Goal: Task Accomplishment & Management: Complete application form

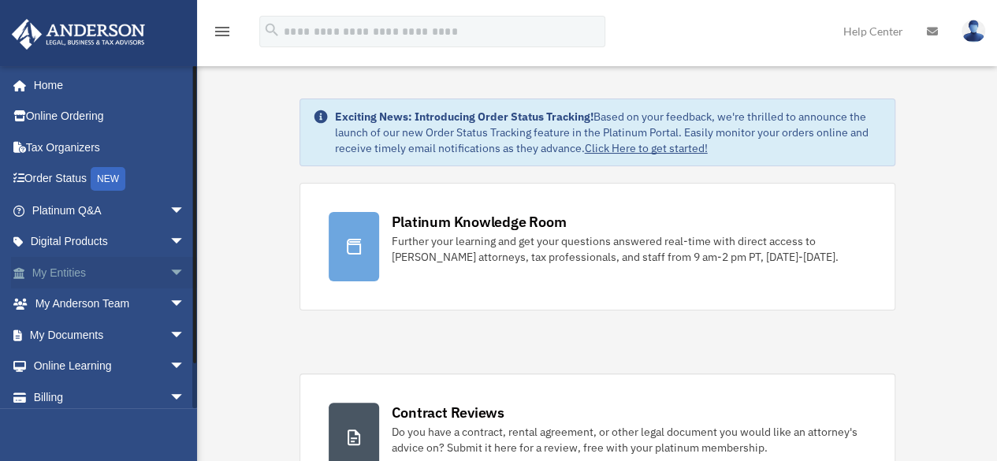
click at [79, 272] on link "My Entities arrow_drop_down" at bounding box center [110, 273] width 198 height 32
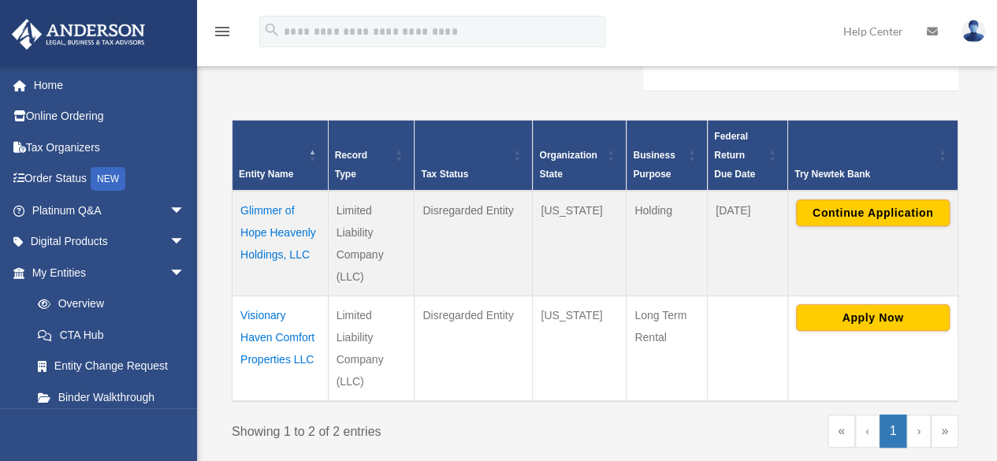
scroll to position [315, 0]
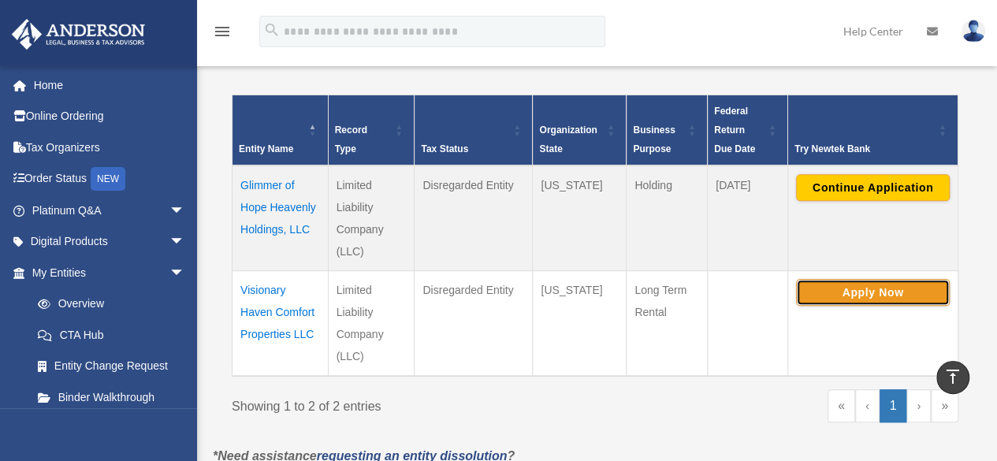
click at [863, 291] on button "Apply Now" at bounding box center [873, 292] width 154 height 27
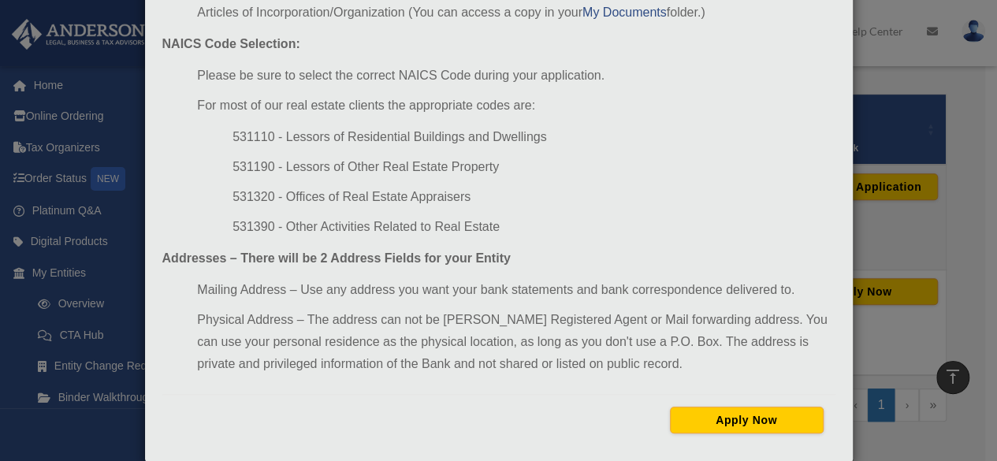
scroll to position [260, 0]
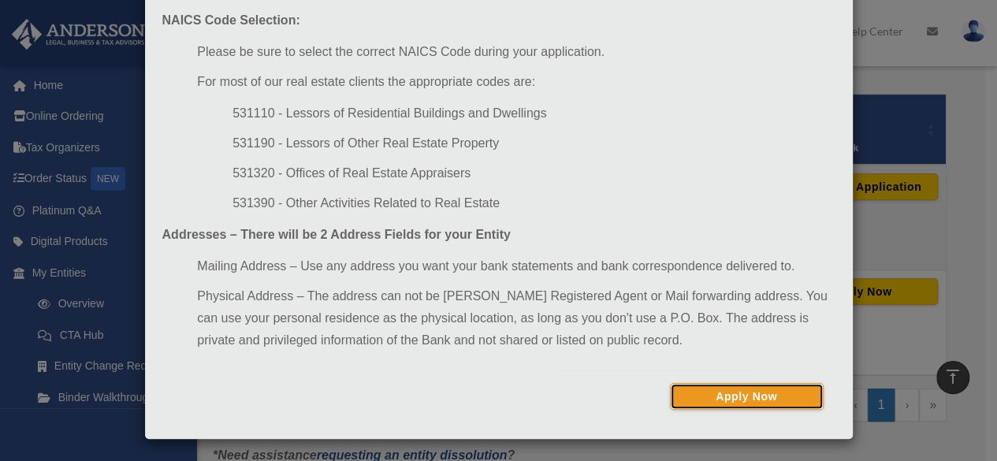
click at [744, 396] on button "Apply Now" at bounding box center [747, 396] width 154 height 27
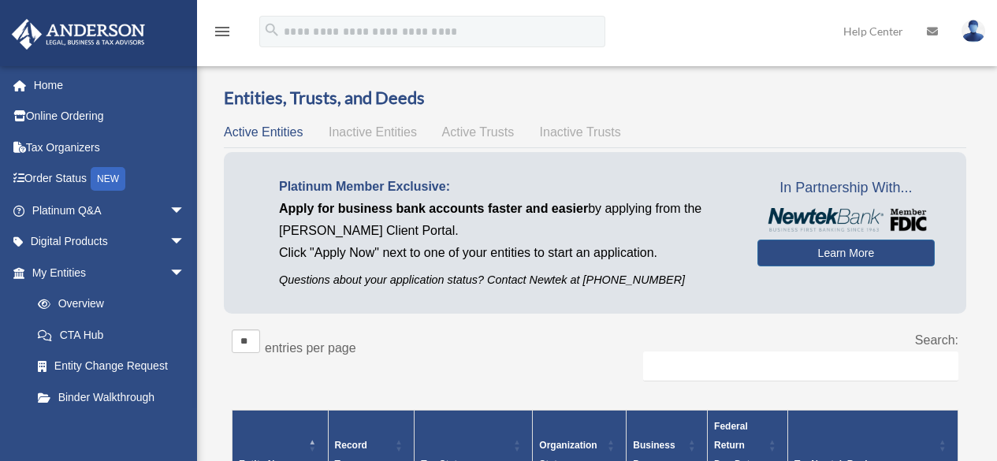
scroll to position [315, 0]
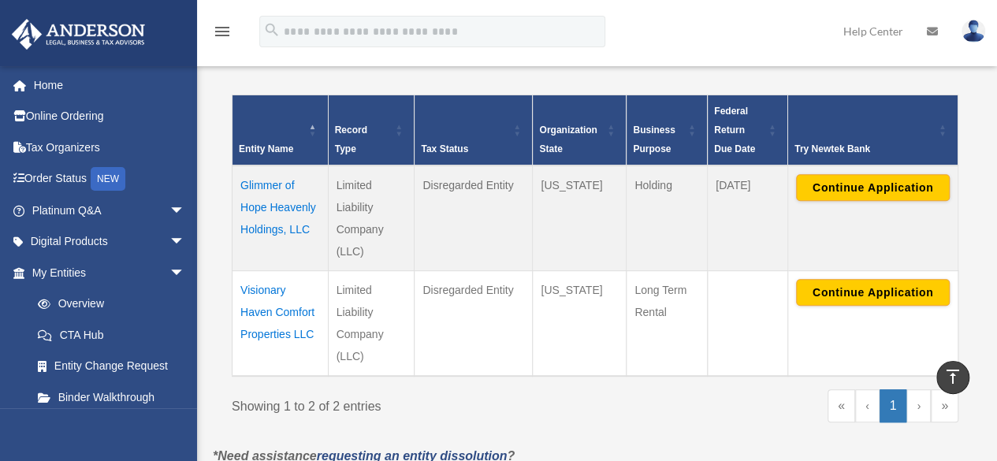
click at [267, 289] on td "Visionary Haven Comfort Properties LLC" at bounding box center [281, 323] width 96 height 106
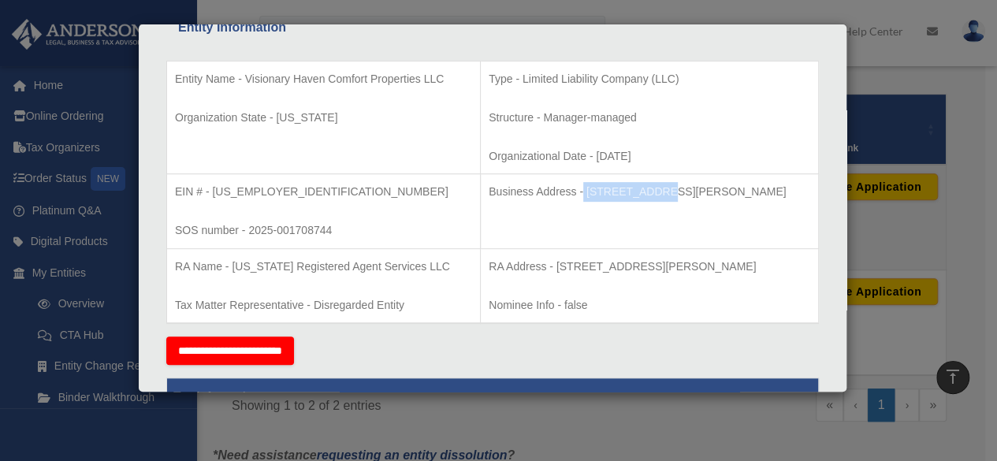
drag, startPoint x: 583, startPoint y: 190, endPoint x: 657, endPoint y: 187, distance: 74.2
click at [657, 187] on p "Business Address - 32 N Gould St" at bounding box center [650, 192] width 322 height 20
copy p "32 N Gould St"
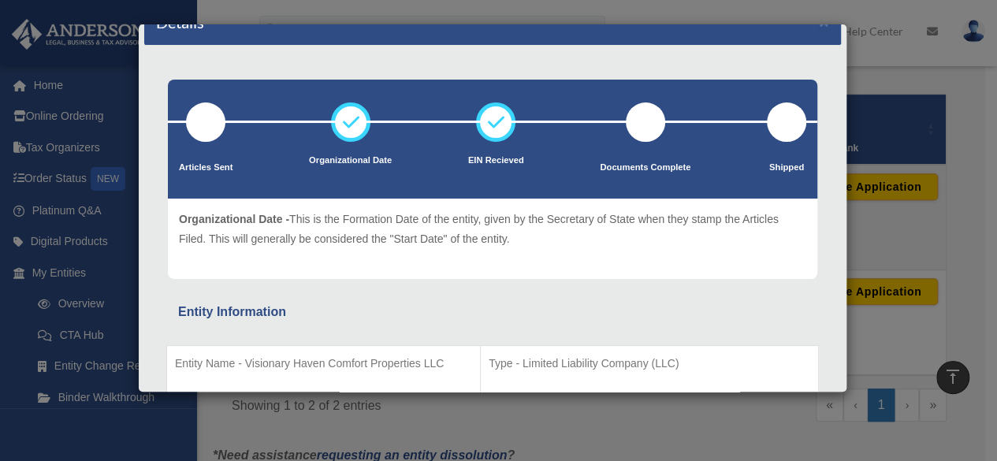
scroll to position [0, 0]
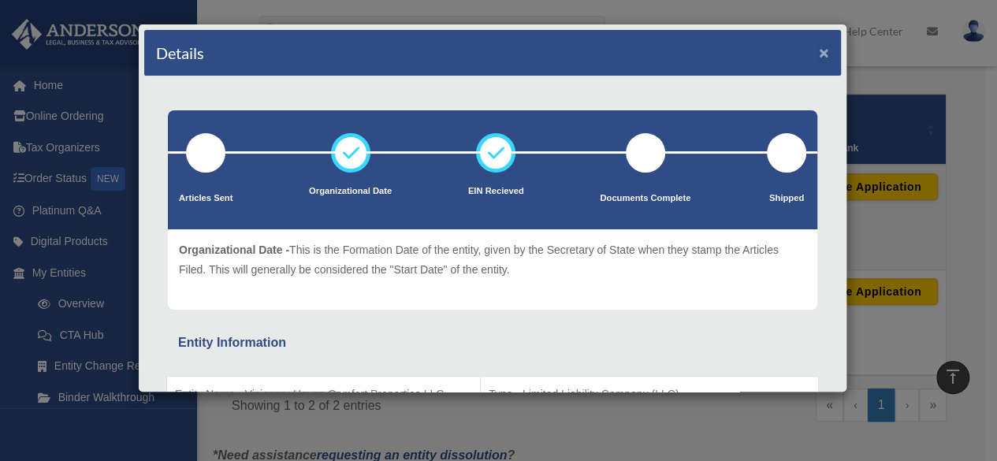
click at [819, 51] on button "×" at bounding box center [824, 52] width 10 height 17
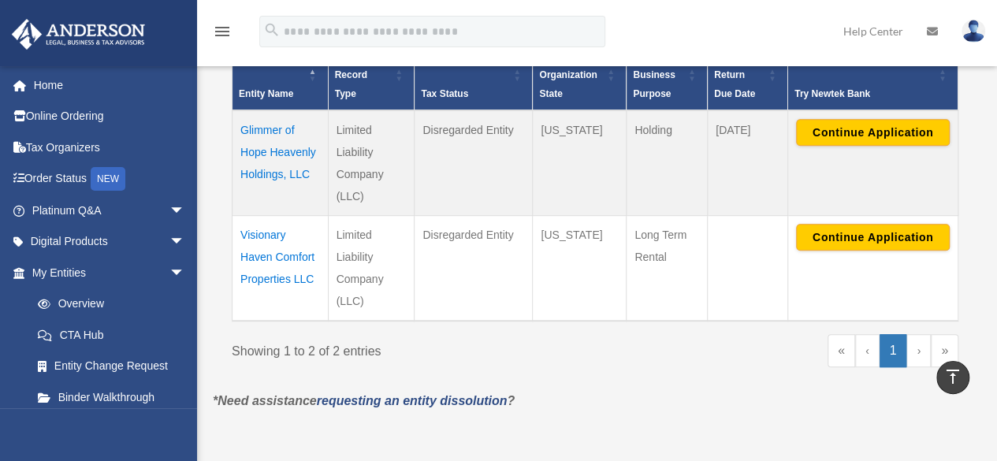
scroll to position [394, 0]
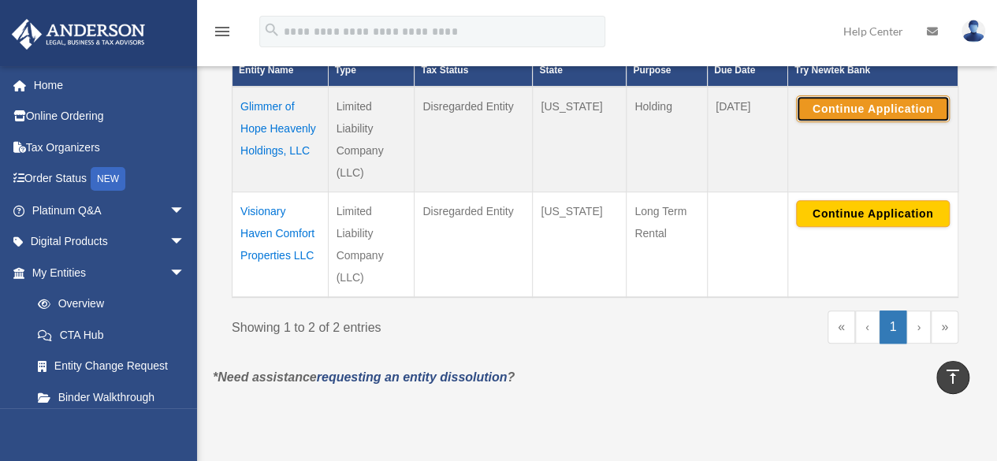
click at [848, 103] on button "Continue Application" at bounding box center [873, 108] width 154 height 27
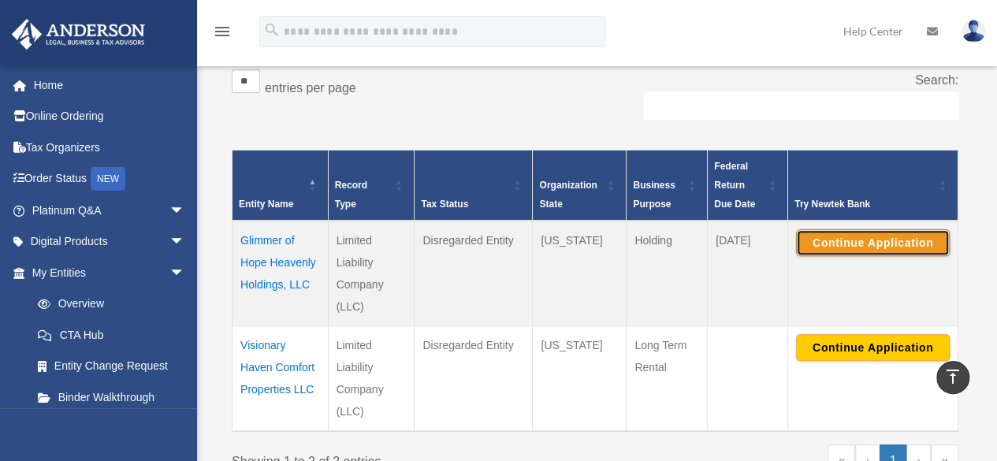
scroll to position [237, 0]
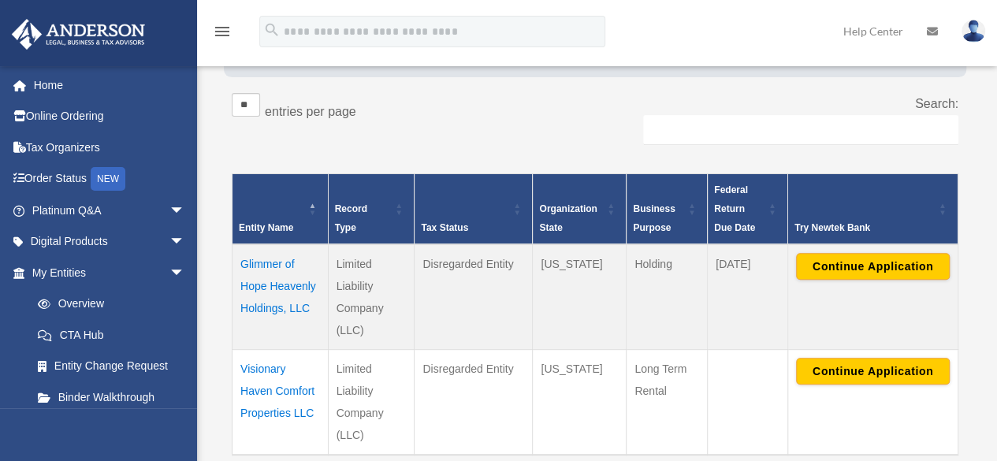
click at [977, 40] on img at bounding box center [974, 31] width 24 height 23
click at [967, 39] on img at bounding box center [974, 31] width 24 height 23
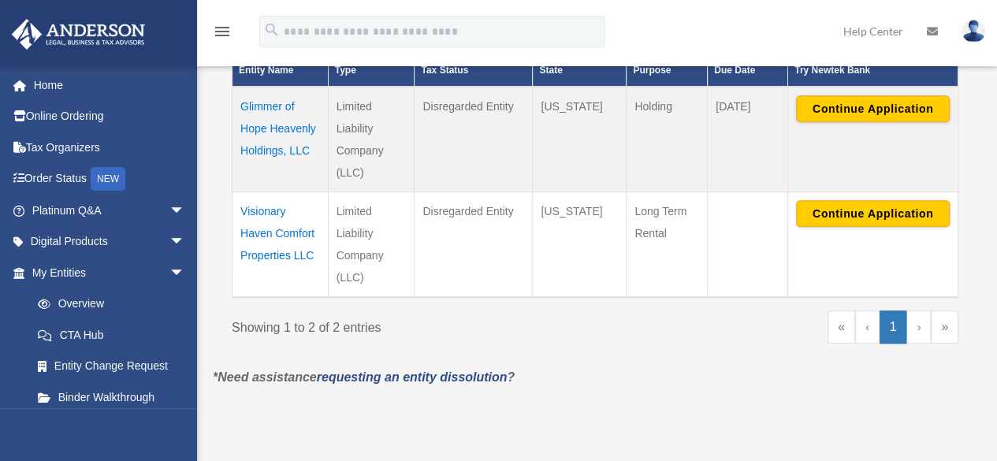
scroll to position [473, 0]
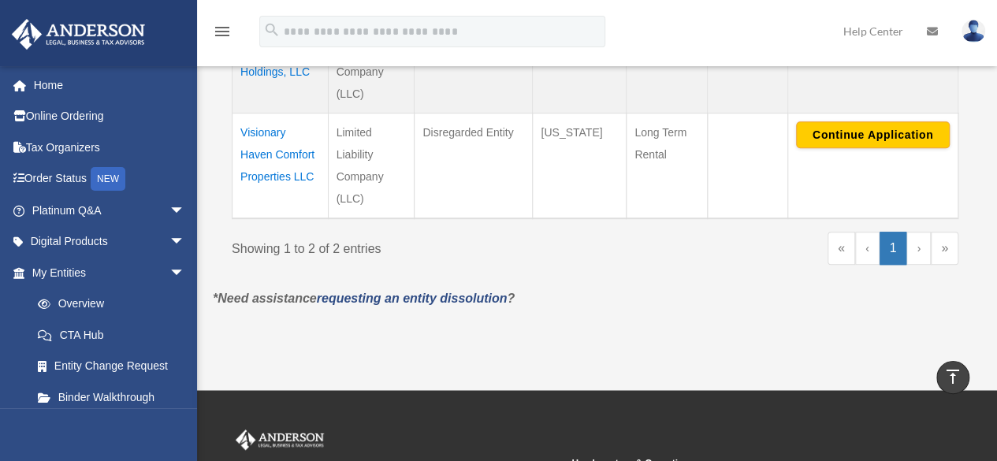
click at [279, 155] on td "Visionary Haven Comfort Properties LLC" at bounding box center [281, 166] width 96 height 106
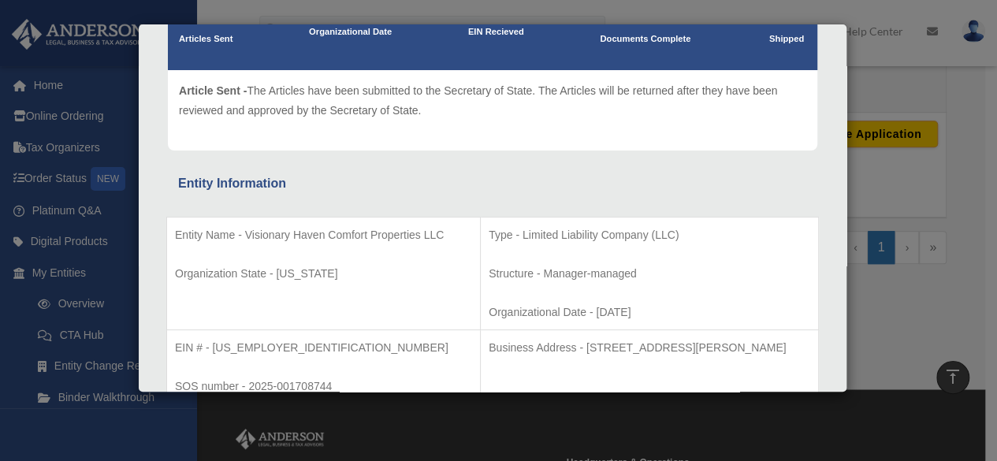
scroll to position [0, 0]
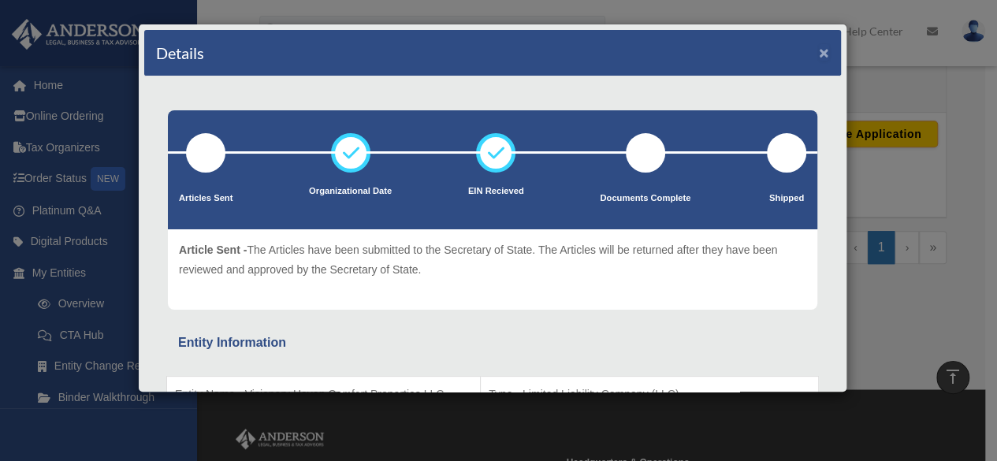
click at [819, 52] on button "×" at bounding box center [824, 52] width 10 height 17
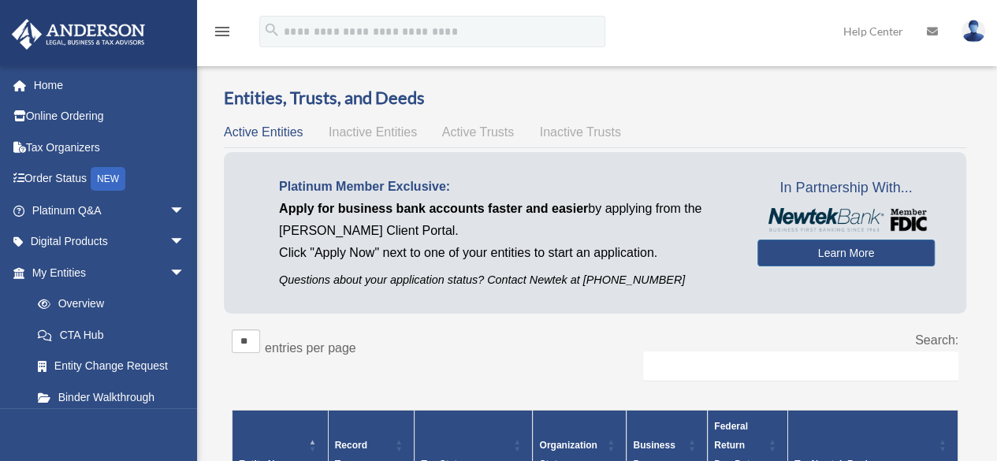
click at [388, 135] on span "Inactive Entities" at bounding box center [373, 131] width 88 height 13
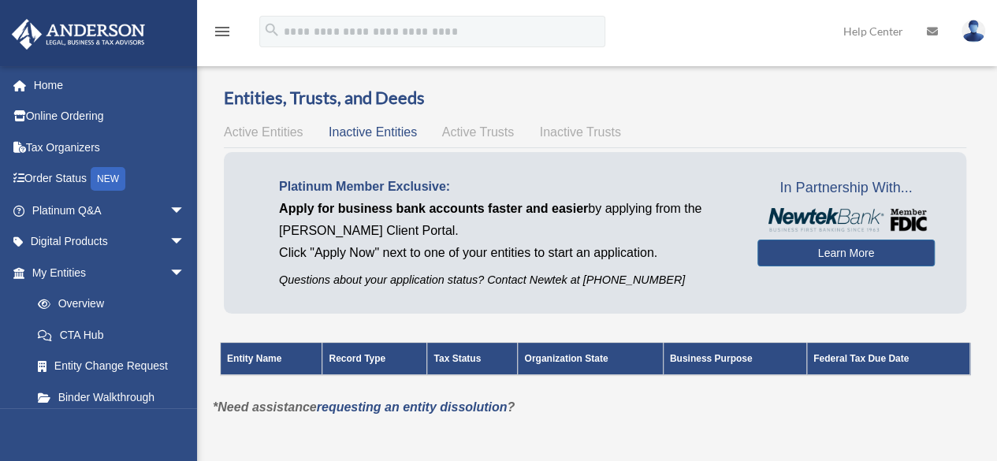
click at [481, 134] on span "Active Trusts" at bounding box center [478, 131] width 73 height 13
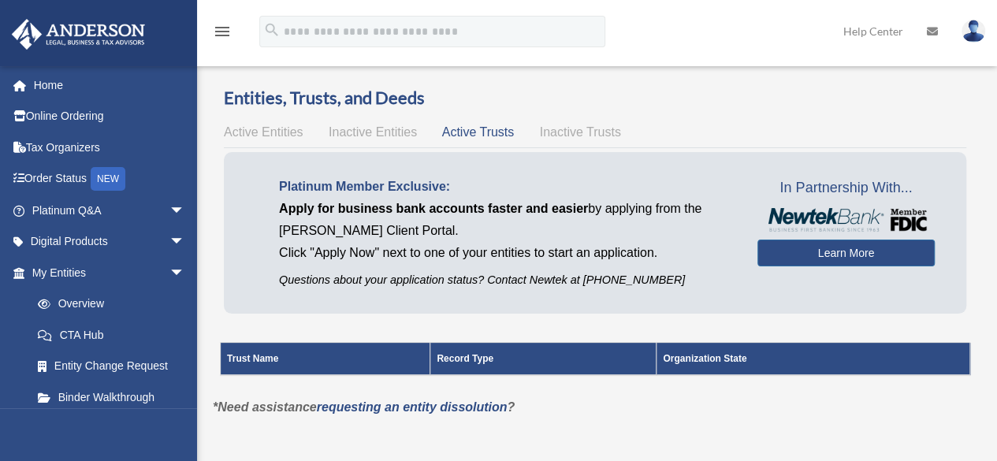
click at [582, 133] on span "Inactive Trusts" at bounding box center [580, 131] width 81 height 13
click at [273, 136] on span "Active Entities" at bounding box center [263, 131] width 79 height 13
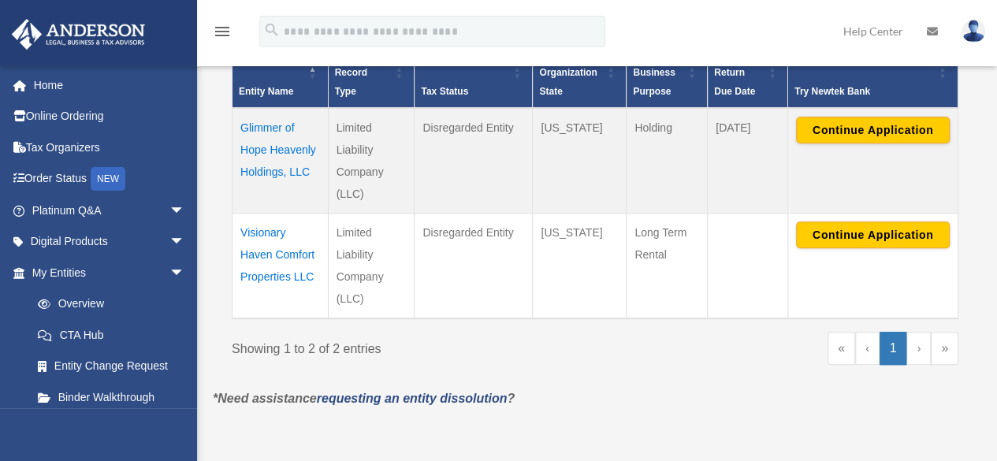
scroll to position [394, 0]
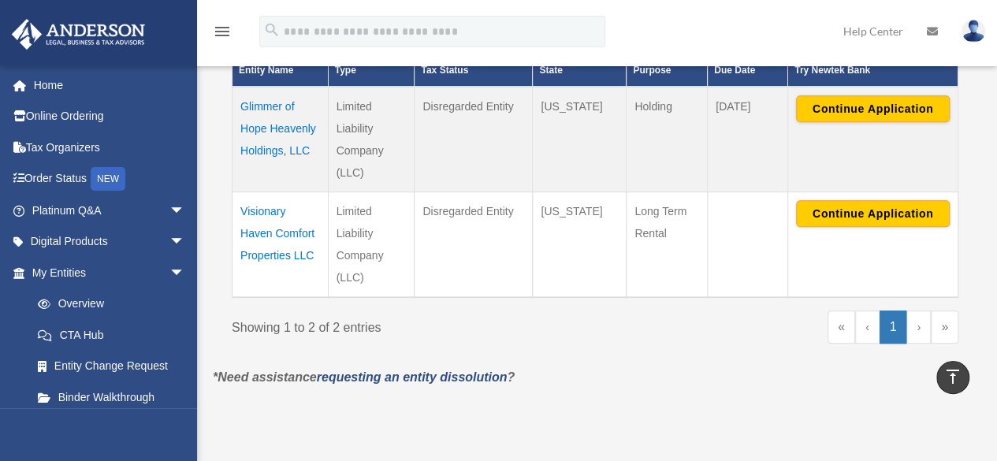
click at [270, 211] on td "Visionary Haven Comfort Properties LLC" at bounding box center [281, 245] width 96 height 106
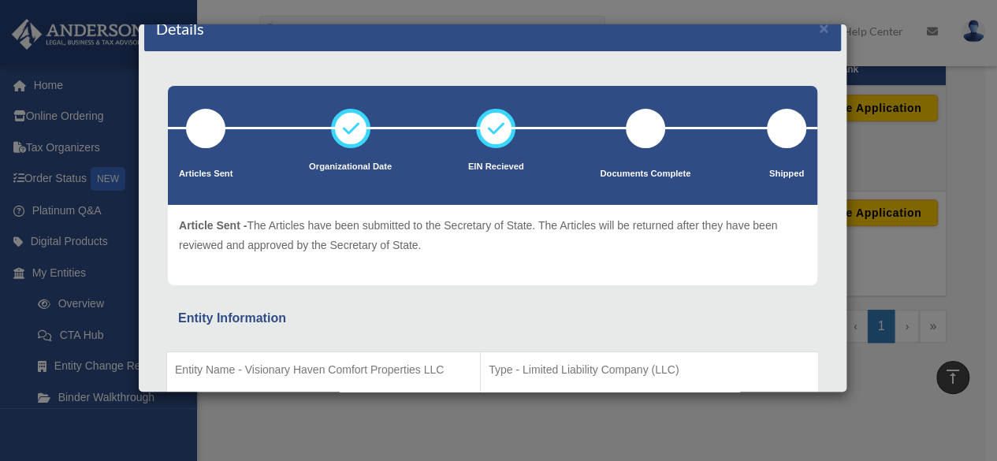
scroll to position [0, 0]
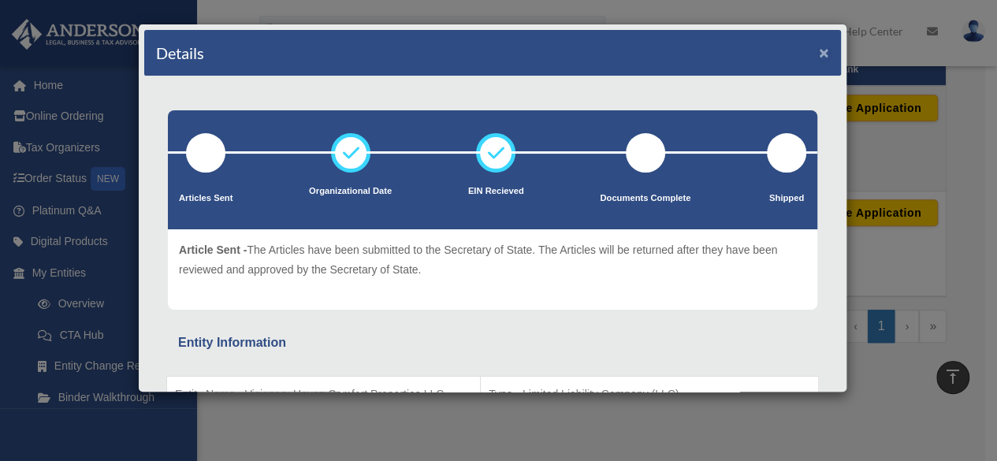
click at [819, 51] on button "×" at bounding box center [824, 52] width 10 height 17
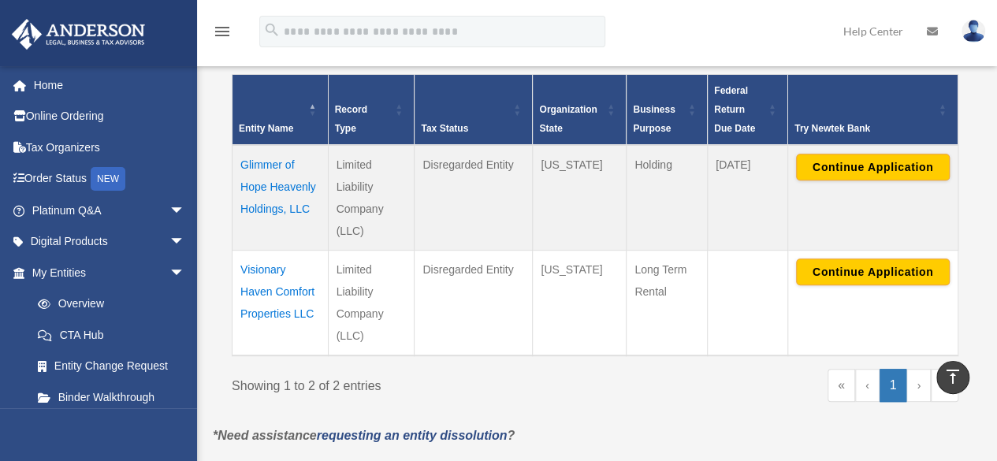
scroll to position [315, 0]
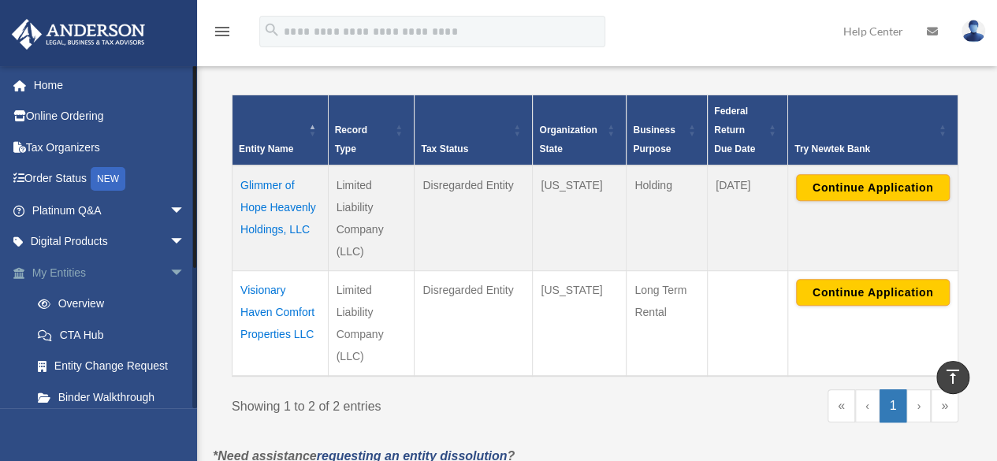
click at [63, 277] on link "My Entities arrow_drop_down" at bounding box center [110, 273] width 198 height 32
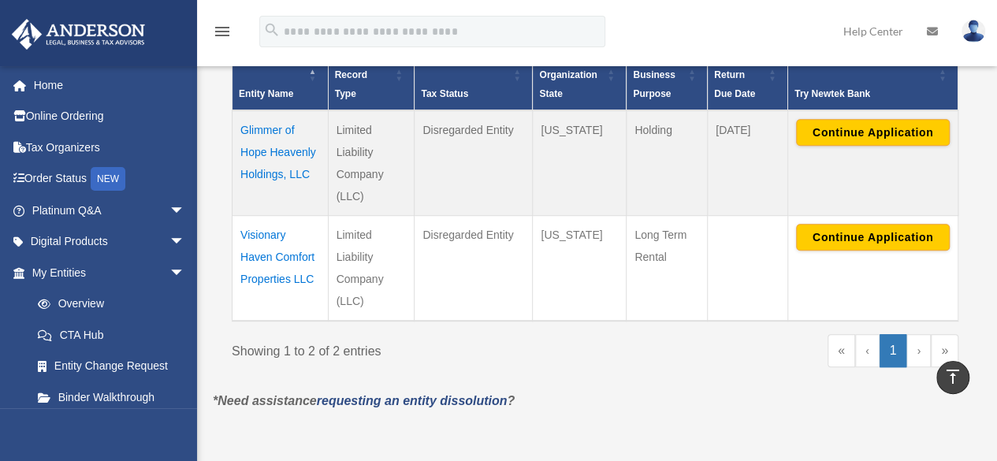
scroll to position [394, 0]
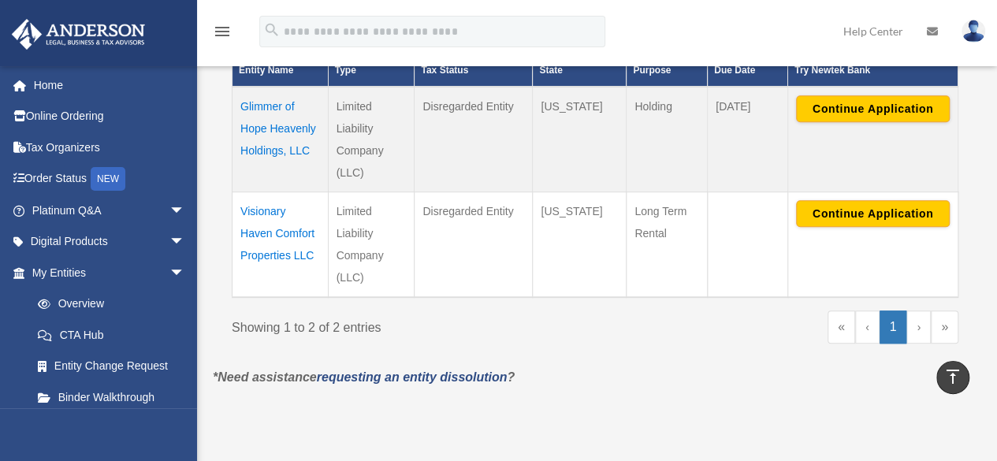
click at [281, 233] on td "Visionary Haven Comfort Properties LLC" at bounding box center [281, 245] width 96 height 106
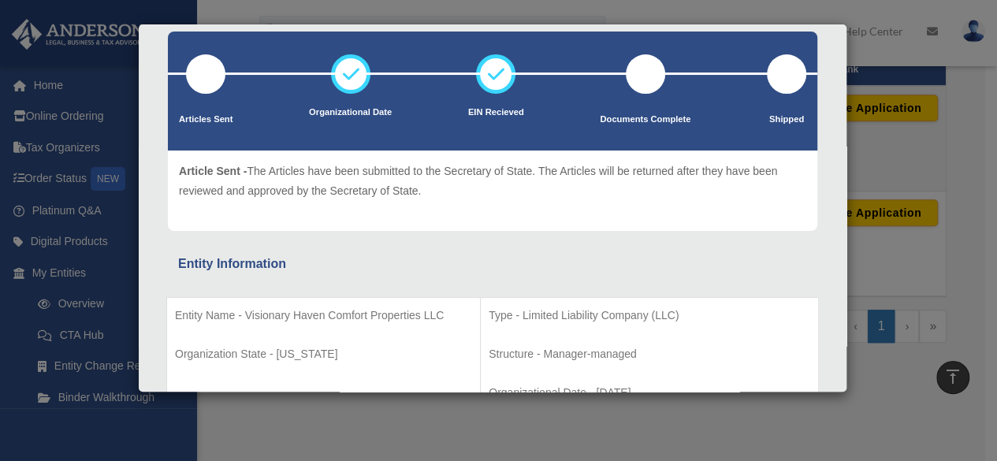
scroll to position [0, 0]
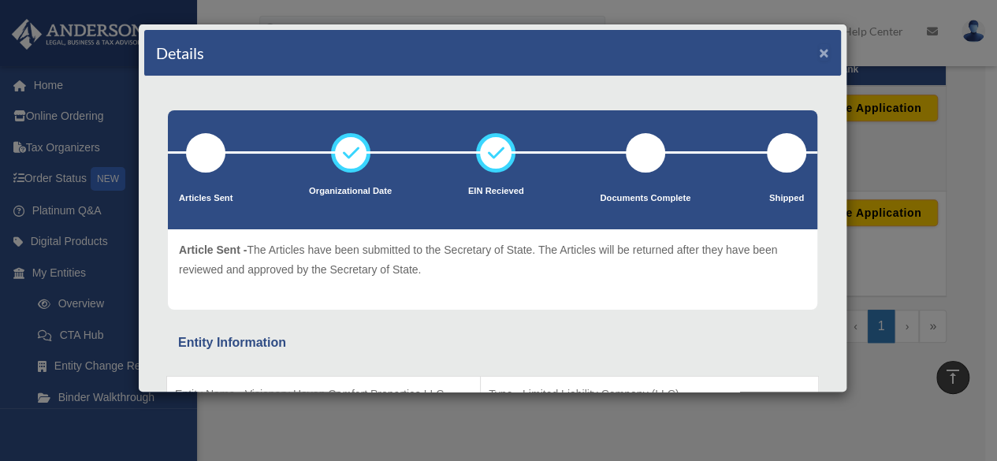
click at [819, 47] on button "×" at bounding box center [824, 52] width 10 height 17
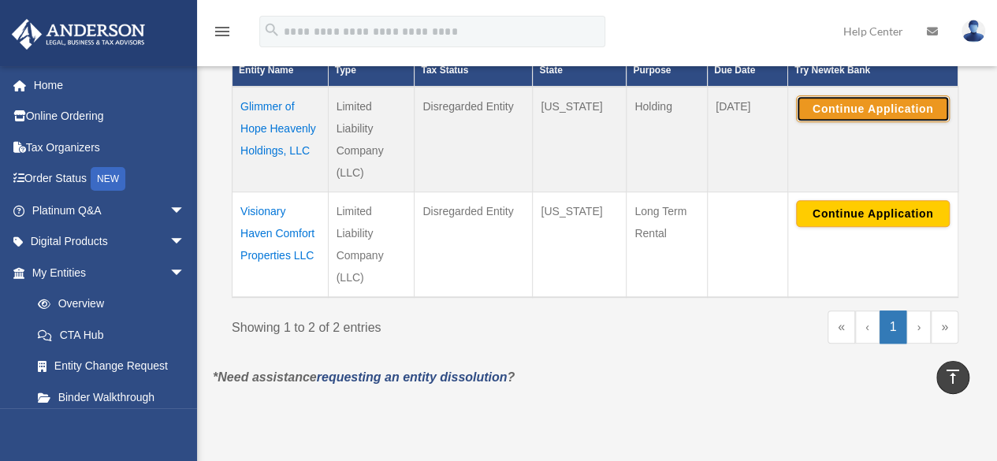
click at [882, 108] on button "Continue Application" at bounding box center [873, 108] width 154 height 27
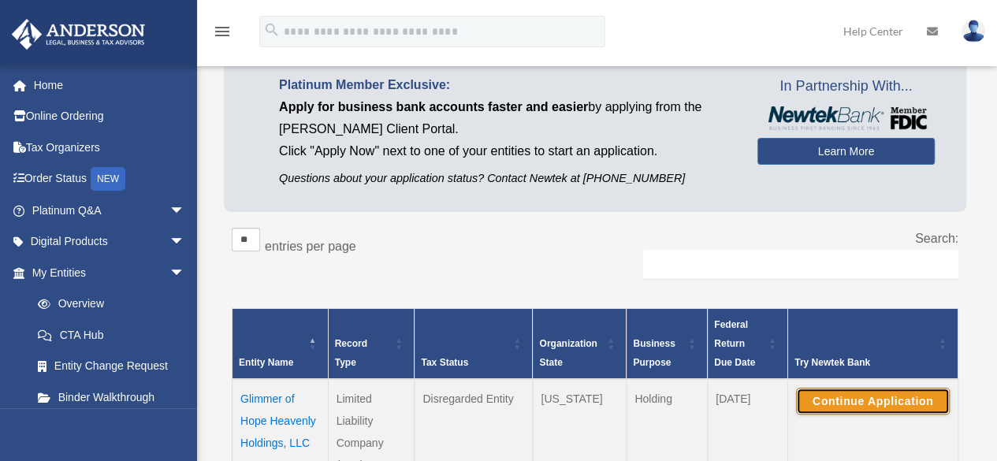
scroll to position [79, 0]
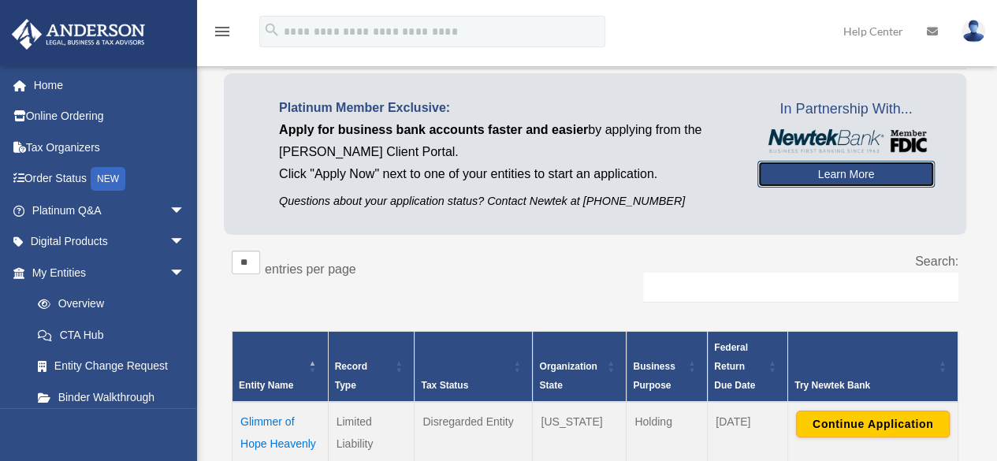
click at [844, 172] on link "Learn More" at bounding box center [846, 174] width 177 height 27
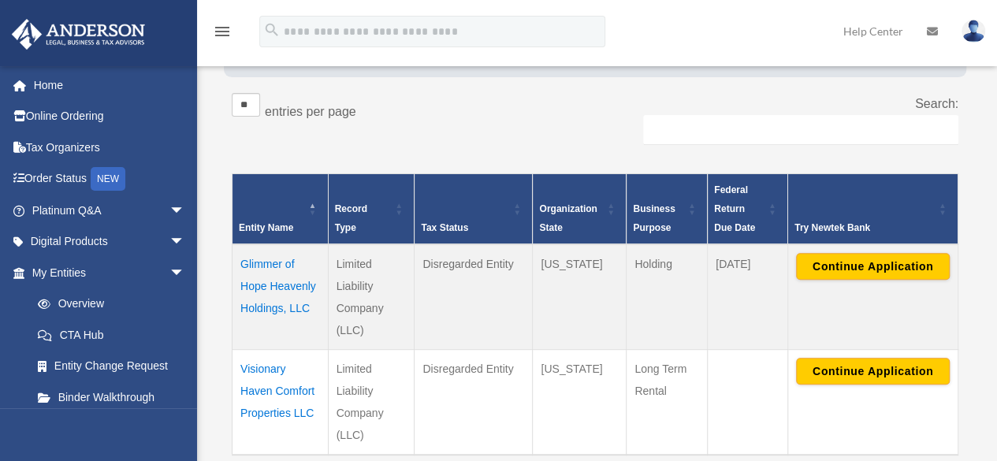
scroll to position [315, 0]
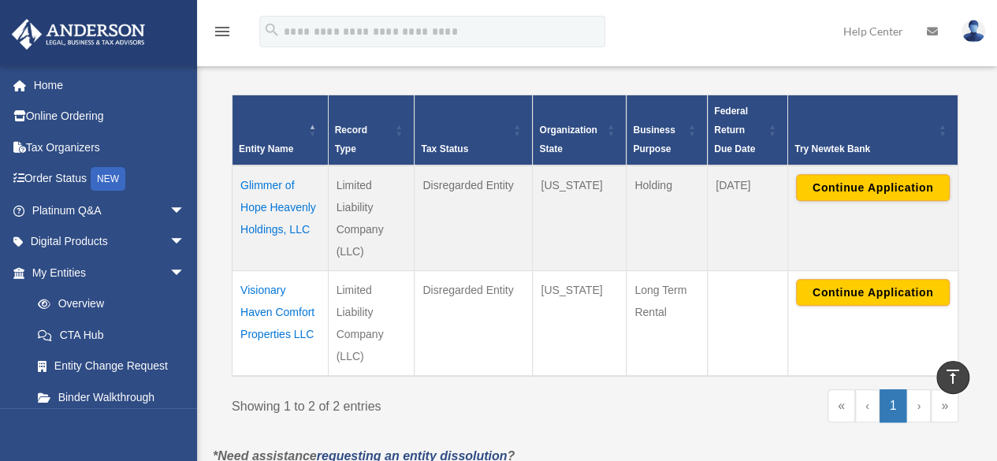
click at [256, 294] on td "Visionary Haven Comfort Properties LLC" at bounding box center [281, 323] width 96 height 106
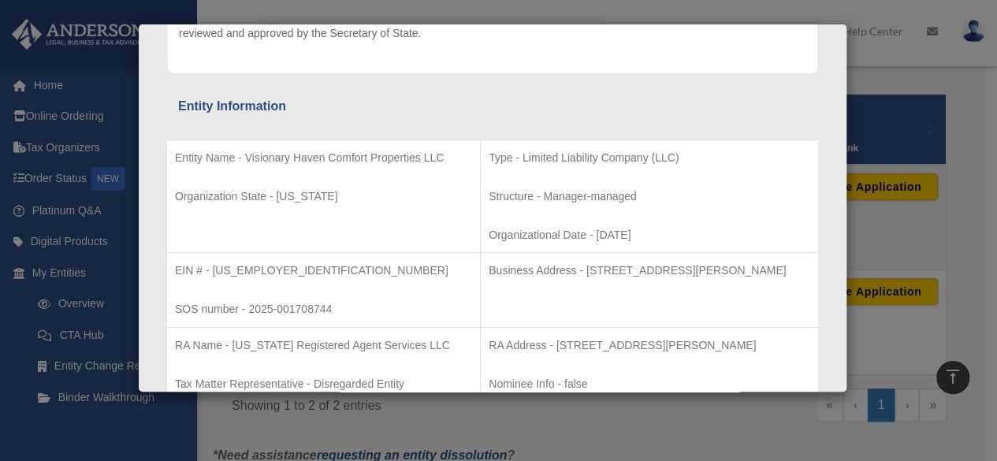
scroll to position [0, 0]
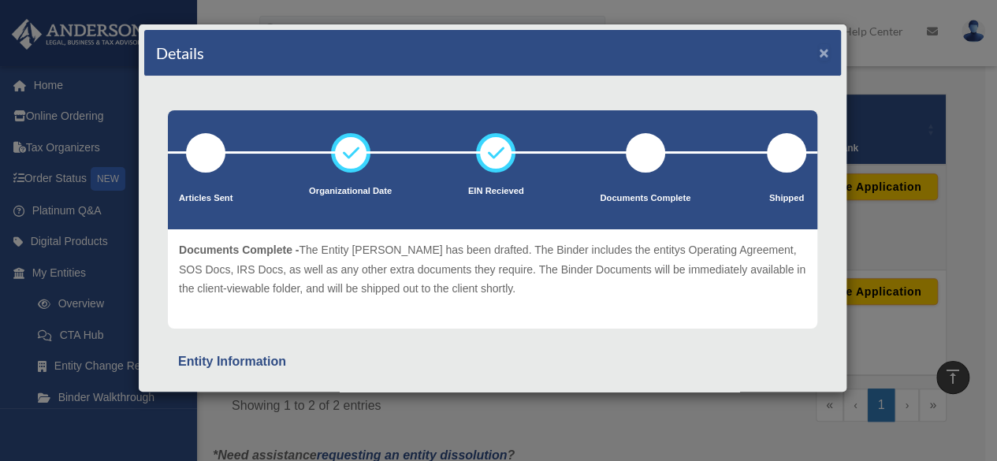
click at [819, 47] on button "×" at bounding box center [824, 52] width 10 height 17
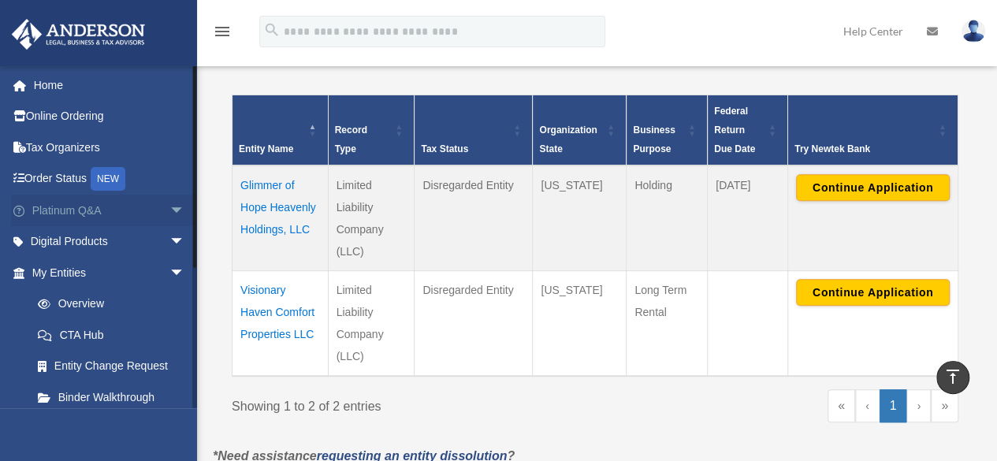
click at [69, 207] on link "Platinum Q&A arrow_drop_down" at bounding box center [110, 211] width 198 height 32
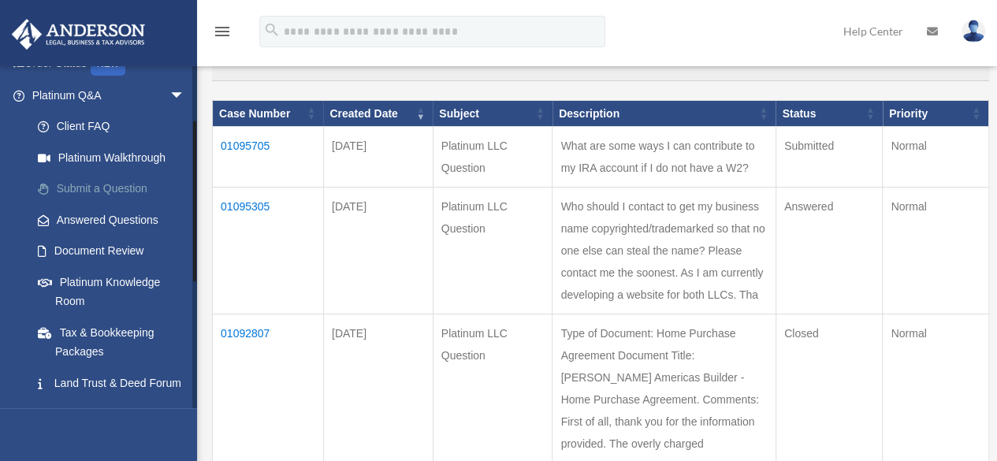
scroll to position [158, 0]
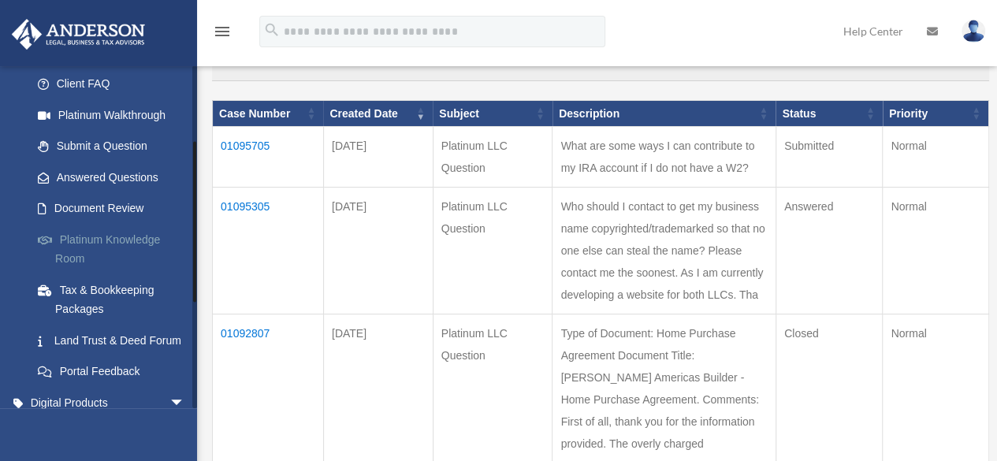
click at [103, 244] on link "Platinum Knowledge Room" at bounding box center [115, 249] width 187 height 50
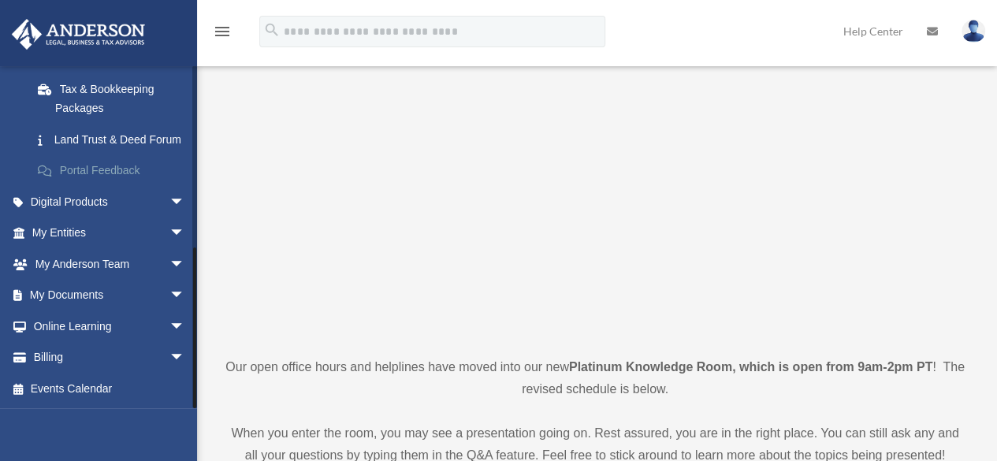
scroll to position [158, 0]
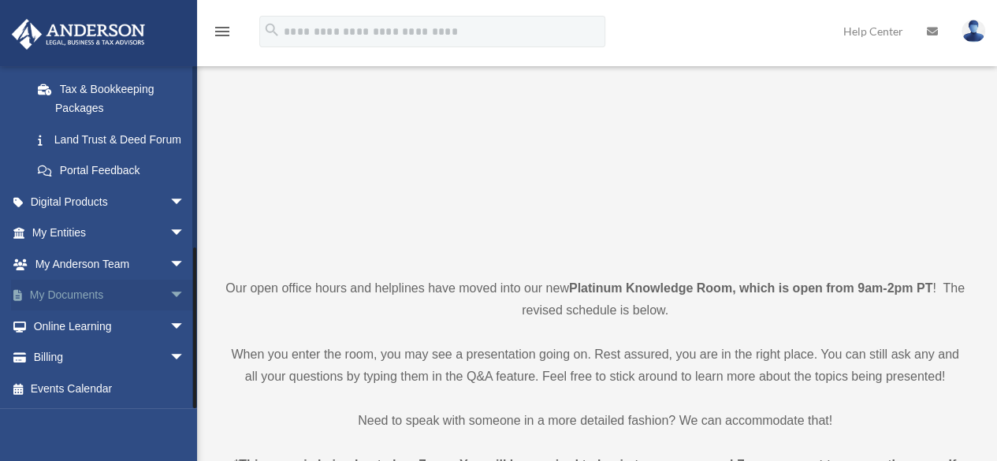
click at [69, 297] on link "My Documents arrow_drop_down" at bounding box center [110, 296] width 198 height 32
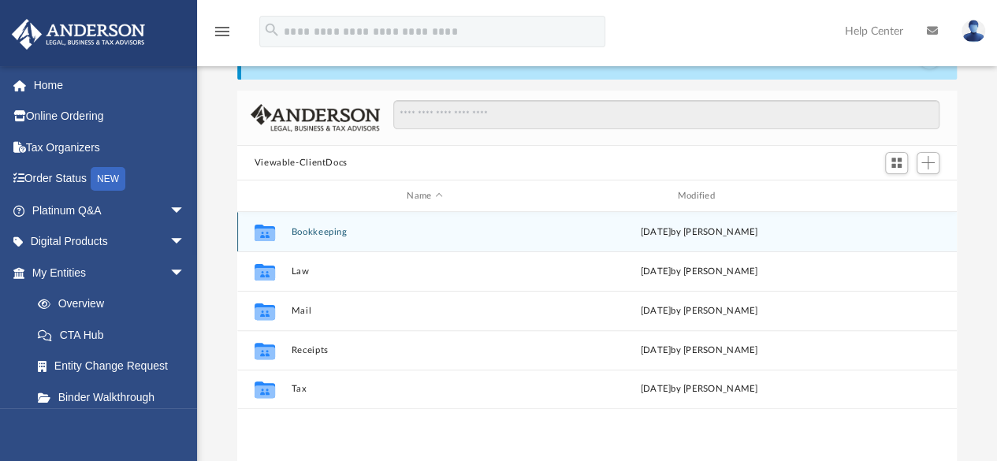
scroll to position [158, 0]
